Goal: Answer question/provide support: Share knowledge or assist other users

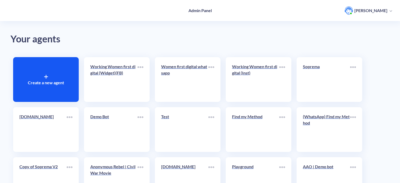
scroll to position [79, 0]
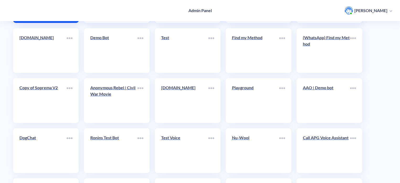
click at [261, 141] on div "Nu-Wool" at bounding box center [255, 139] width 47 height 11
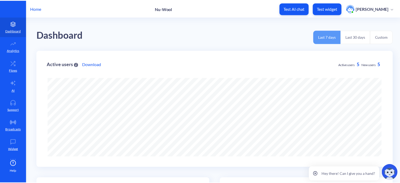
scroll to position [183, 404]
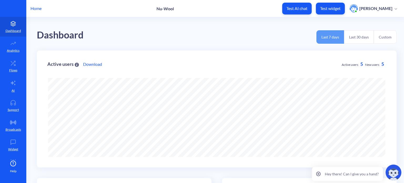
click at [35, 9] on p "Home" at bounding box center [35, 8] width 11 height 6
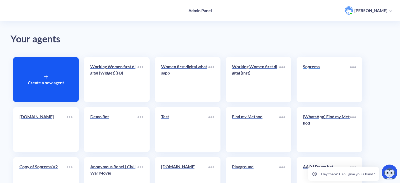
scroll to position [105, 0]
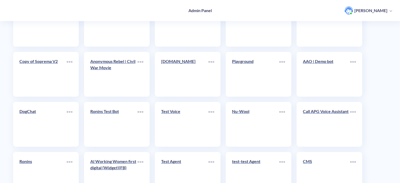
click at [326, 164] on div "CMS" at bounding box center [326, 163] width 47 height 11
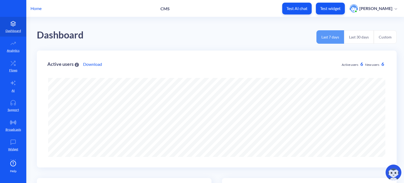
scroll to position [183, 404]
click at [9, 87] on link "AI" at bounding box center [13, 86] width 26 height 20
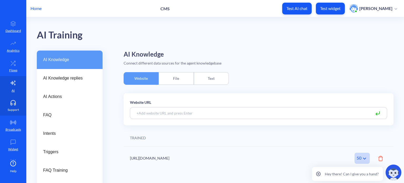
click at [14, 101] on icon at bounding box center [13, 102] width 11 height 5
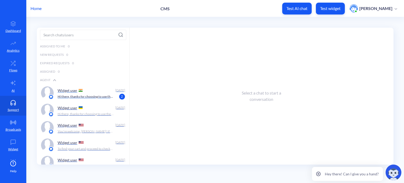
click at [105, 95] on p "Hi there, thanks for choosing to use the CMS Chatbot! How can I help you [DATE]?" at bounding box center [86, 96] width 56 height 5
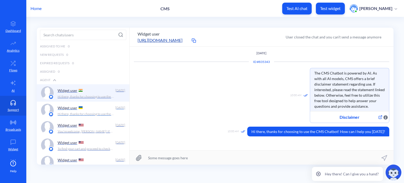
click at [97, 111] on p "Hi there, thanks for choosing to use the CMS Chatbot! How can I help you [DATE]?" at bounding box center [86, 113] width 56 height 5
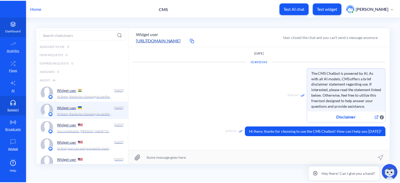
scroll to position [9, 0]
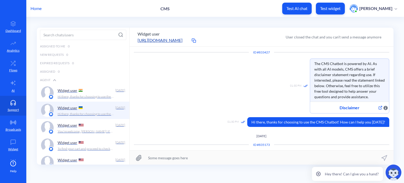
click at [37, 9] on p "Home" at bounding box center [35, 8] width 11 height 6
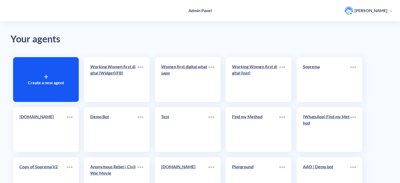
scroll to position [131, 0]
